Goal: Task Accomplishment & Management: Manage account settings

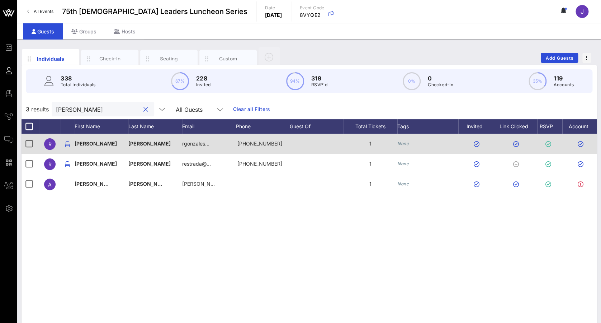
type input "[PERSON_NAME]"
click at [529, 147] on div at bounding box center [517, 144] width 39 height 20
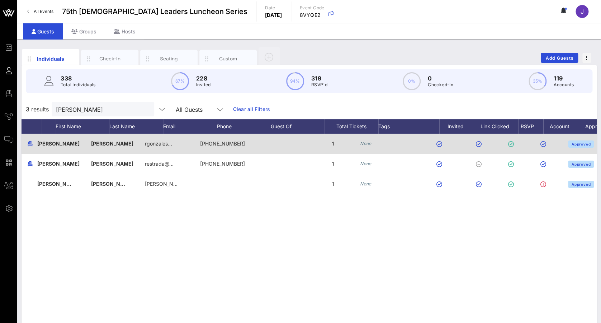
scroll to position [0, 59]
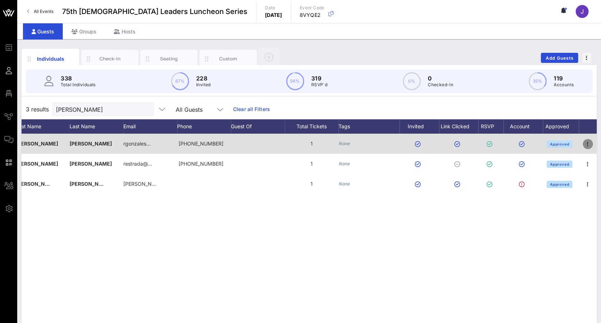
click at [586, 143] on icon "button" at bounding box center [588, 144] width 9 height 9
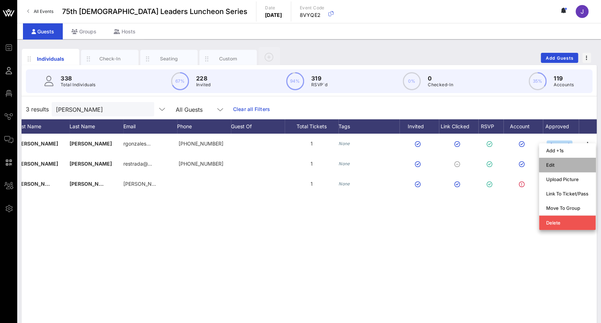
click at [573, 165] on div "Edit" at bounding box center [568, 165] width 42 height 6
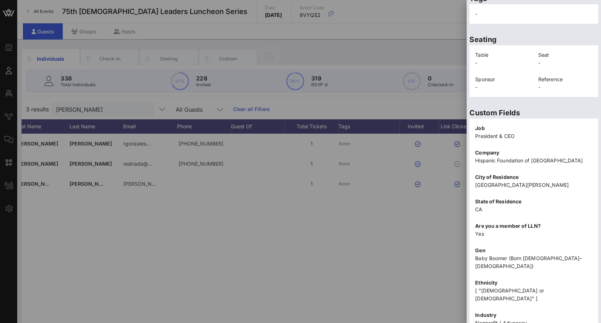
scroll to position [129, 0]
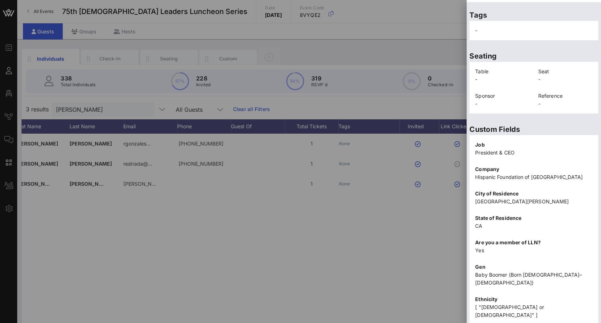
click at [281, 224] on div at bounding box center [300, 161] width 601 height 323
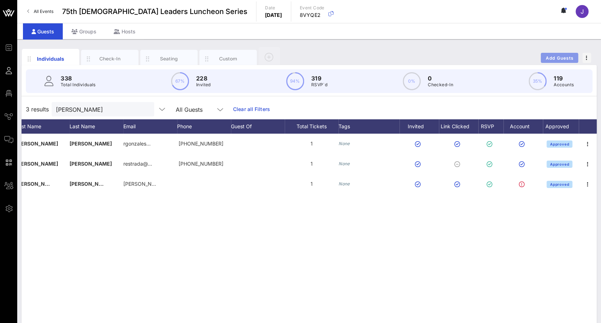
click at [560, 53] on button "Add Guests" at bounding box center [559, 58] width 37 height 10
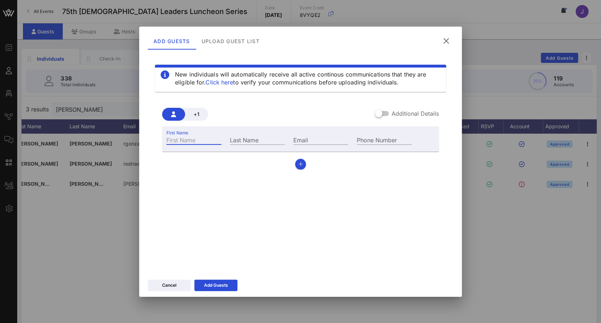
click at [183, 142] on input "First Name" at bounding box center [194, 139] width 55 height 9
type input "Most [PERSON_NAME]"
type input "[PERSON_NAME]"
click at [214, 142] on input "Most [PERSON_NAME]" at bounding box center [194, 139] width 55 height 9
click at [192, 139] on input "Most [PERSON_NAME]" at bounding box center [194, 139] width 55 height 9
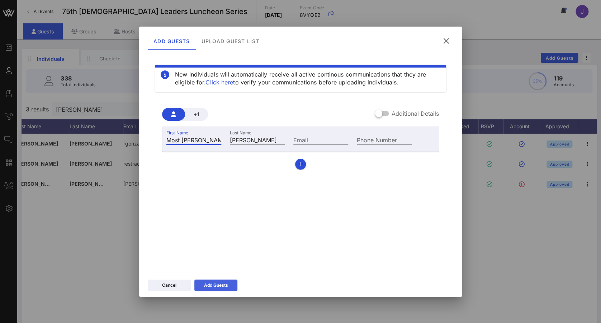
type input "Most [PERSON_NAME]"
click at [213, 282] on div "Add Guests" at bounding box center [216, 284] width 24 height 7
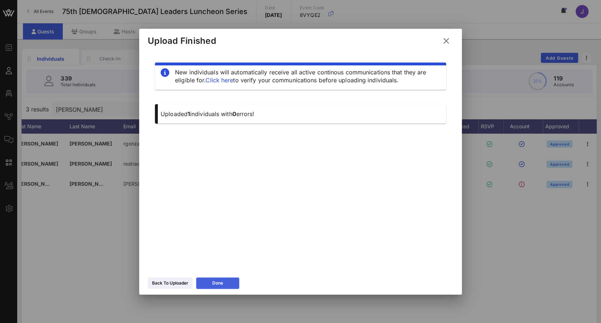
click at [224, 277] on button "Done" at bounding box center [217, 282] width 43 height 11
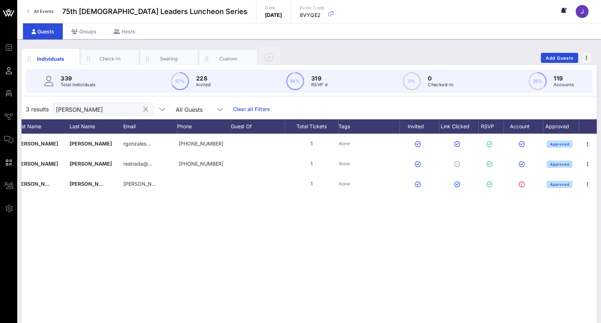
click at [106, 114] on div "[PERSON_NAME]" at bounding box center [98, 109] width 84 height 14
type input "r"
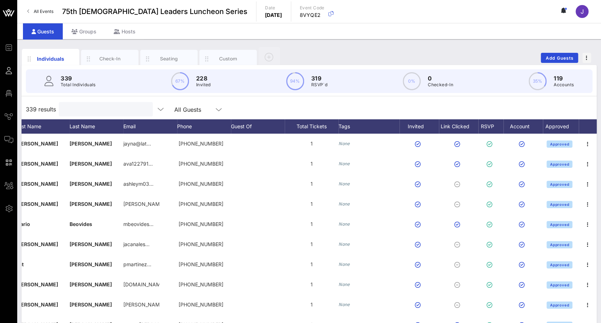
type input "b"
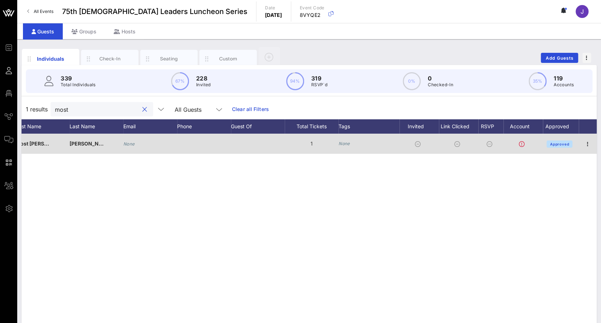
type input "most"
click at [587, 138] on div at bounding box center [588, 144] width 18 height 20
click at [589, 145] on icon "button" at bounding box center [588, 144] width 9 height 9
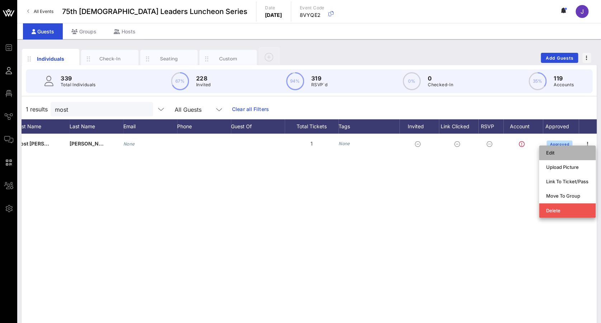
click at [571, 152] on div "Edit" at bounding box center [568, 153] width 42 height 6
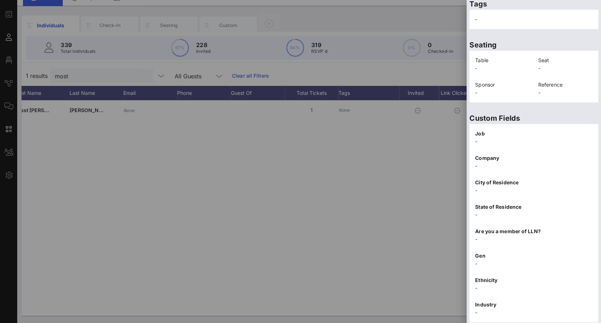
scroll to position [146, 0]
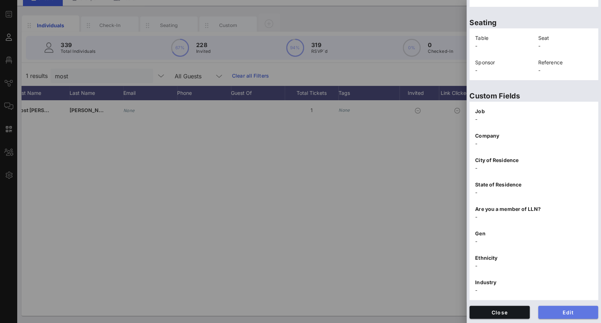
click at [549, 309] on span "Edit" at bounding box center [568, 312] width 49 height 6
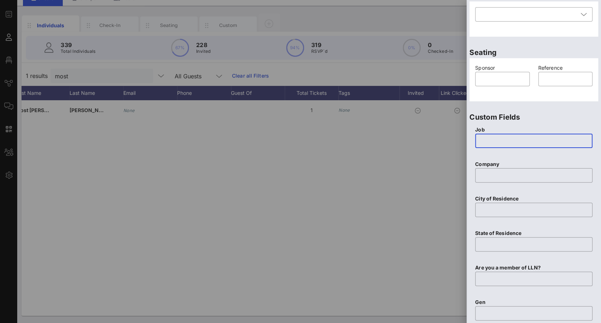
click at [498, 144] on input "text" at bounding box center [534, 140] width 109 height 11
drag, startPoint x: 498, startPoint y: 144, endPoint x: 495, endPoint y: 137, distance: 7.6
click at [495, 137] on input "text" at bounding box center [534, 140] width 109 height 11
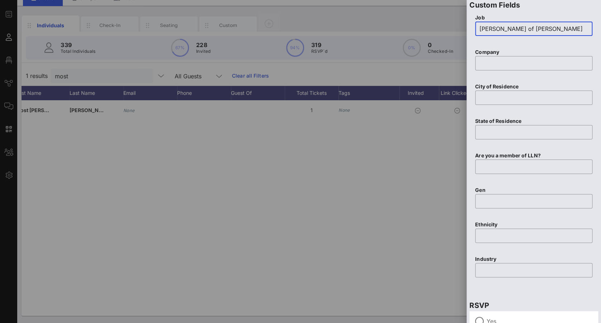
scroll to position [320, 0]
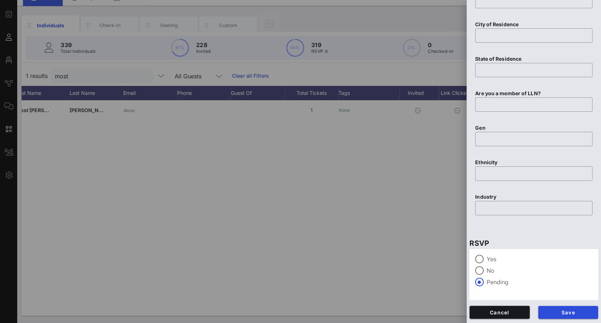
type input "[PERSON_NAME] of [PERSON_NAME]"
click at [487, 257] on label "Yes" at bounding box center [540, 258] width 106 height 7
click at [560, 309] on span "Save" at bounding box center [568, 312] width 49 height 6
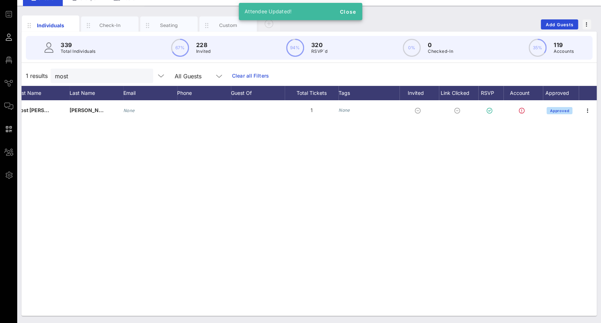
scroll to position [0, 0]
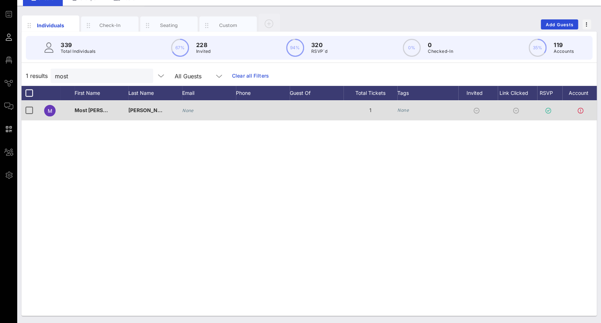
click at [484, 112] on div at bounding box center [478, 110] width 39 height 20
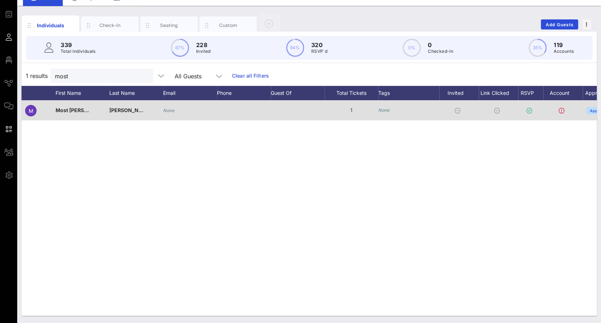
scroll to position [0, 59]
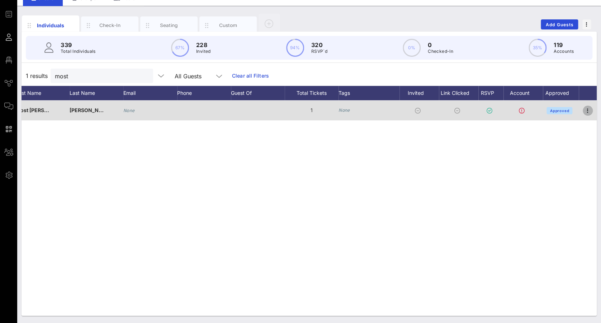
click at [586, 107] on icon "button" at bounding box center [588, 110] width 9 height 9
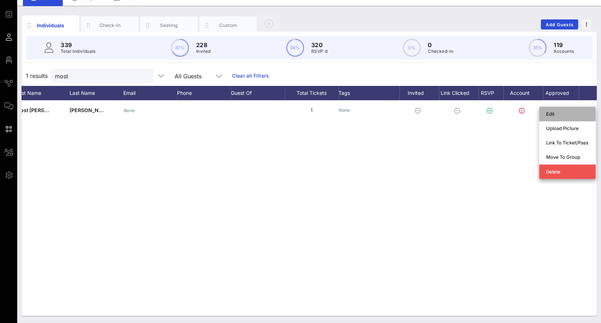
click at [568, 113] on div "Edit" at bounding box center [568, 114] width 42 height 6
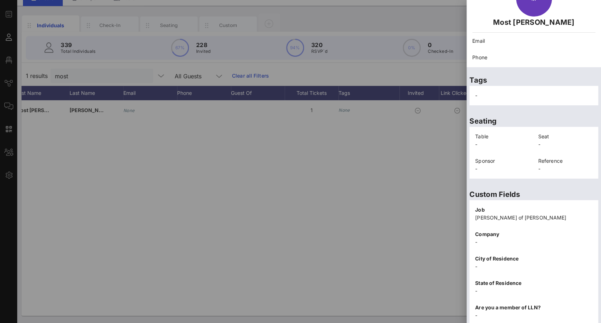
scroll to position [146, 0]
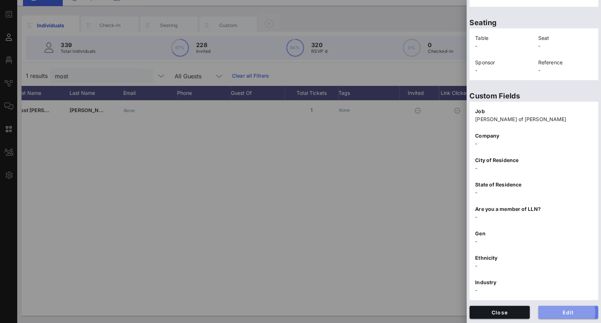
click at [563, 310] on span "Edit" at bounding box center [568, 312] width 49 height 6
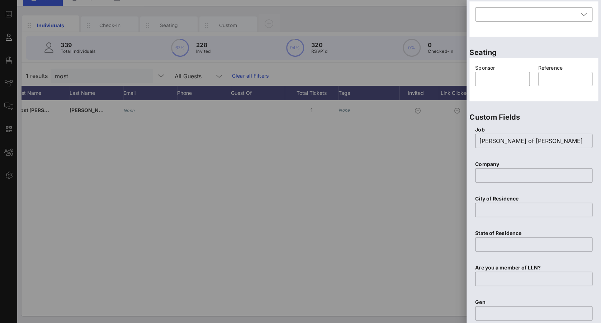
scroll to position [0, 0]
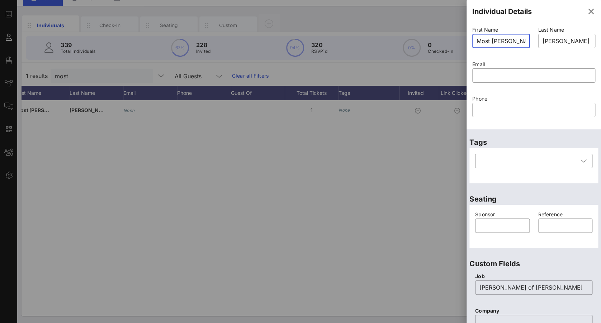
click at [517, 40] on input "Most [PERSON_NAME]" at bounding box center [501, 40] width 49 height 11
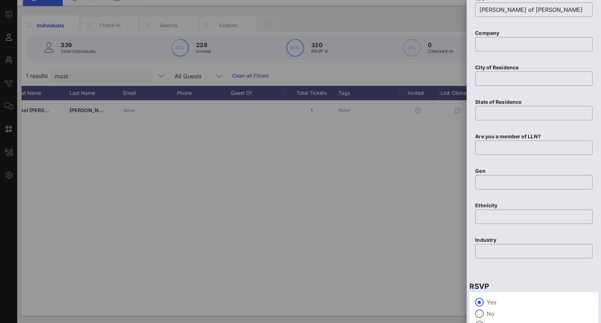
scroll to position [320, 0]
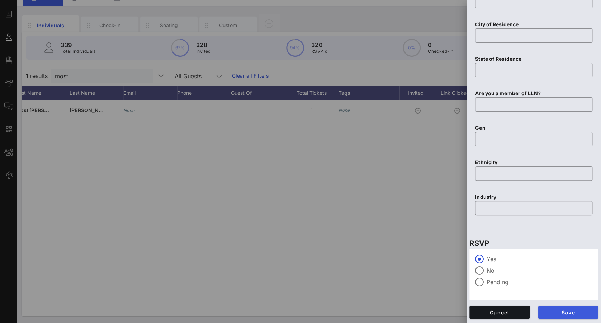
type input "Most [PERSON_NAME]"
click at [566, 310] on span "Save" at bounding box center [568, 312] width 49 height 6
